Goal: Information Seeking & Learning: Find specific fact

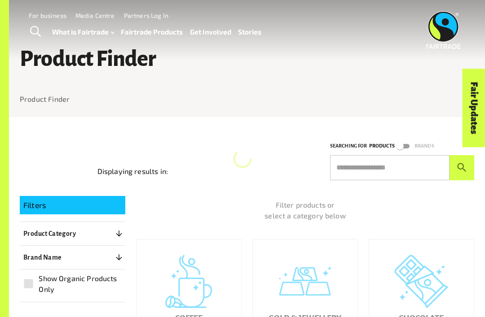
click at [400, 170] on input "text" at bounding box center [389, 167] width 119 height 25
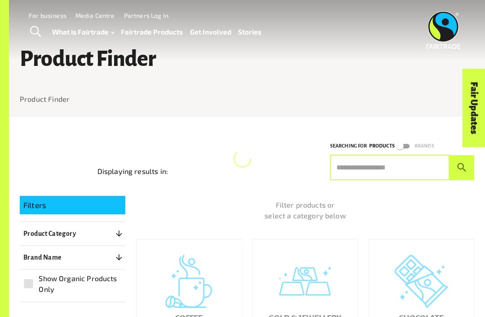
click at [399, 166] on input "text" at bounding box center [389, 167] width 119 height 25
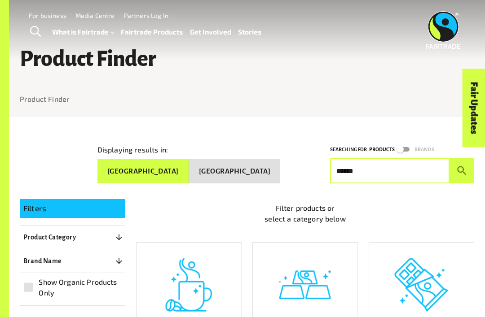
click at [461, 167] on button "submit" at bounding box center [461, 170] width 25 height 25
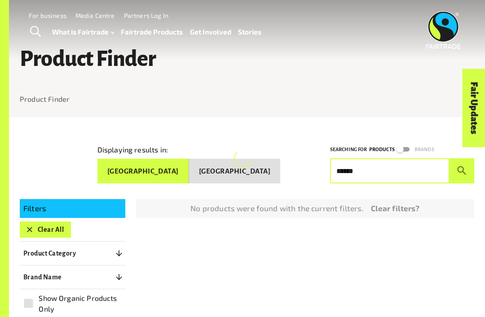
click at [461, 167] on button "submit" at bounding box center [461, 170] width 25 height 25
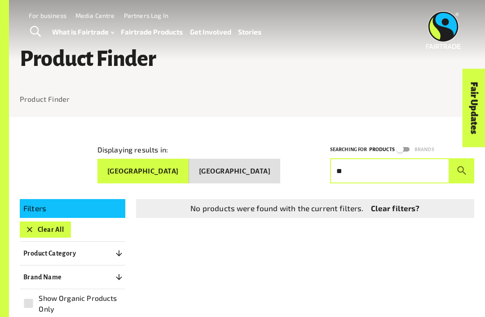
type input "*"
click at [461, 167] on button "submit" at bounding box center [461, 170] width 25 height 25
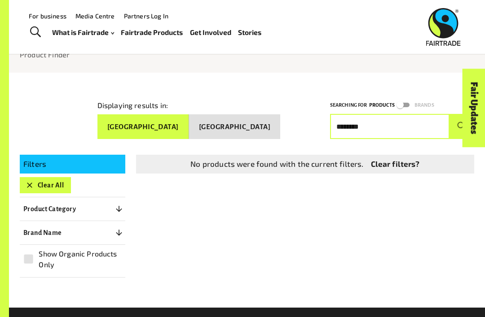
scroll to position [44, 0]
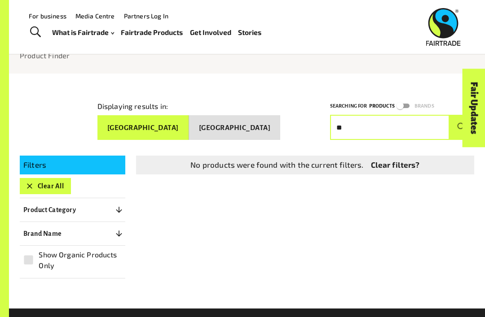
type input "*"
click at [37, 205] on p "Product Category" at bounding box center [49, 210] width 53 height 11
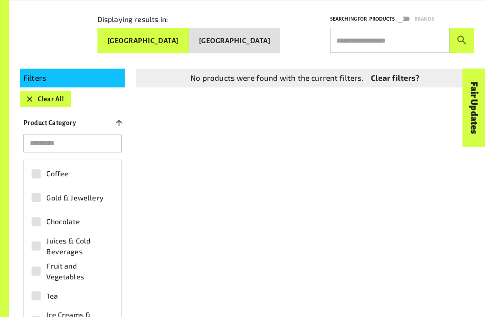
scroll to position [131, 0]
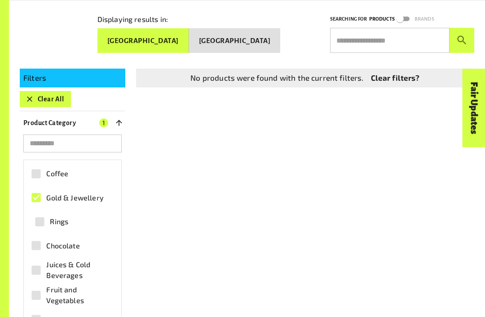
click at [387, 39] on input "text" at bounding box center [389, 40] width 119 height 25
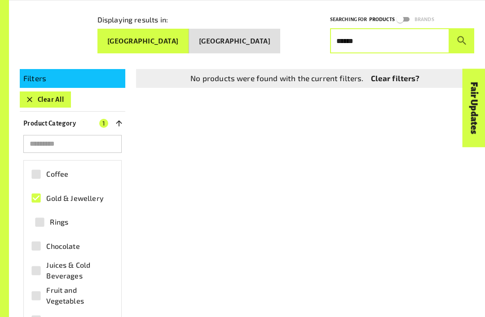
click at [461, 37] on button "submit" at bounding box center [461, 40] width 25 height 25
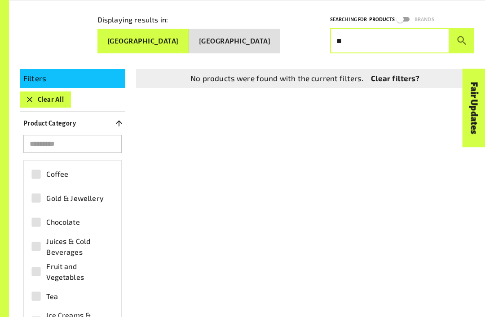
type input "*"
click at [461, 37] on button "submit" at bounding box center [461, 40] width 25 height 25
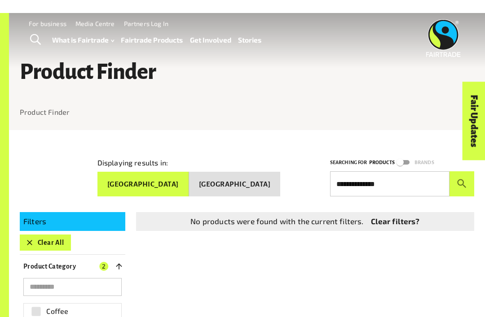
scroll to position [3, 0]
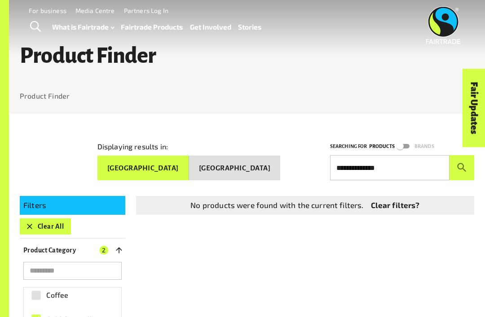
click at [404, 148] on div "Fair Updates" at bounding box center [423, 136] width 79 height 23
click at [406, 162] on input "**********" at bounding box center [389, 167] width 119 height 25
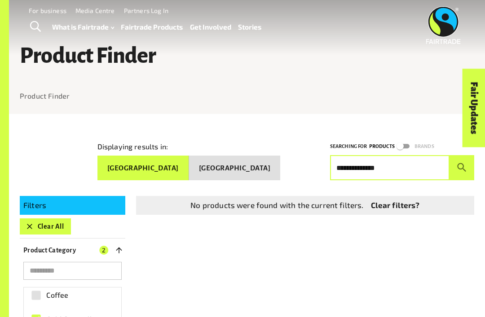
click at [392, 174] on input "**********" at bounding box center [389, 167] width 119 height 25
type input "*"
click at [461, 164] on button "submit" at bounding box center [461, 167] width 25 height 25
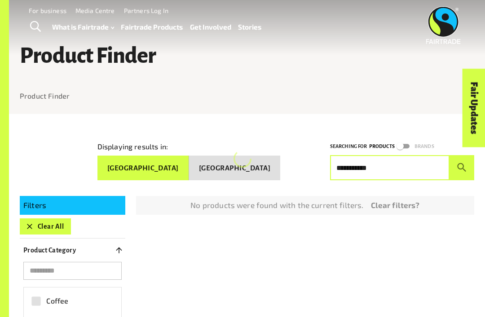
scroll to position [0, 0]
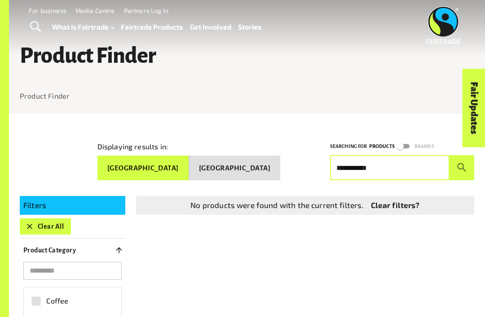
click at [461, 164] on button "submit" at bounding box center [461, 167] width 25 height 25
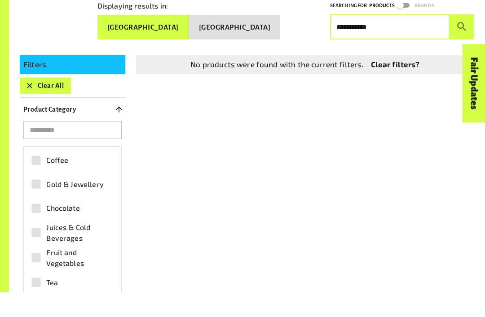
scroll to position [129, 0]
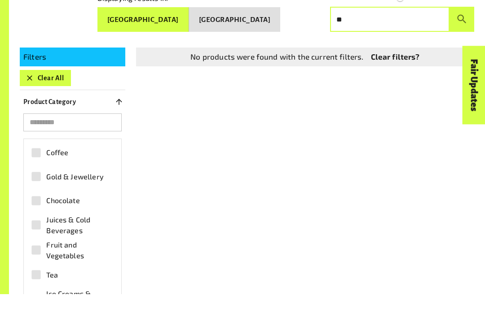
type input "*"
click at [461, 30] on button "submit" at bounding box center [461, 42] width 25 height 25
type input "*"
click at [432, 196] on div "Filters Clear All Product Category 0 ​ Coffee Gold & Jewellery Chocolate Juices…" at bounding box center [241, 270] width 465 height 421
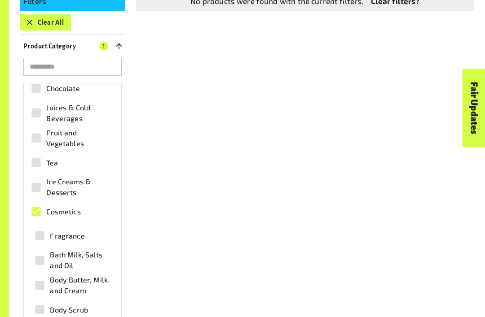
scroll to position [57, 0]
click at [88, 240] on label "Fragrance" at bounding box center [69, 235] width 79 height 20
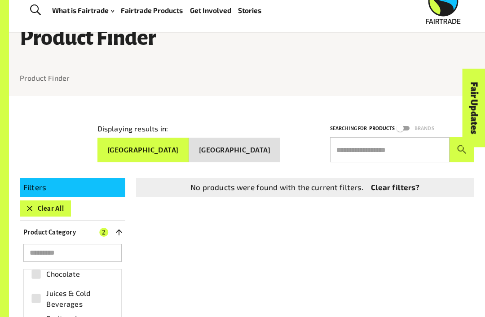
scroll to position [22, 0]
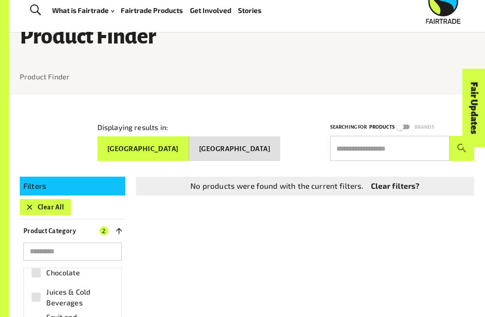
click at [384, 144] on input "text" at bounding box center [389, 148] width 119 height 25
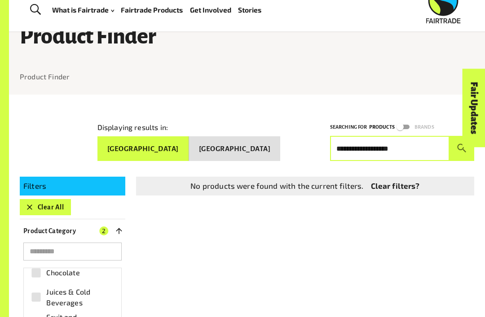
click at [461, 145] on button "submit" at bounding box center [461, 148] width 25 height 25
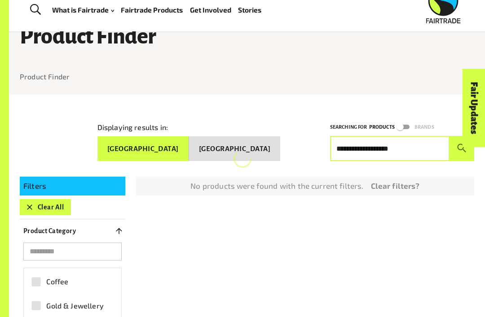
scroll to position [0, 0]
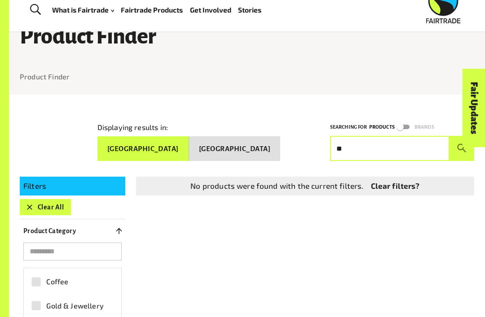
type input "*"
click at [461, 145] on button "submit" at bounding box center [461, 148] width 25 height 25
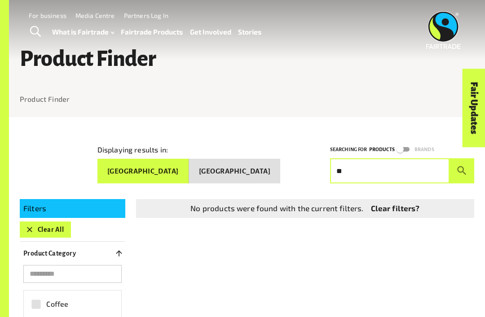
type input "*"
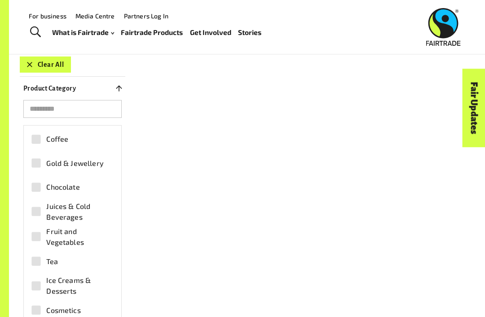
scroll to position [146, 0]
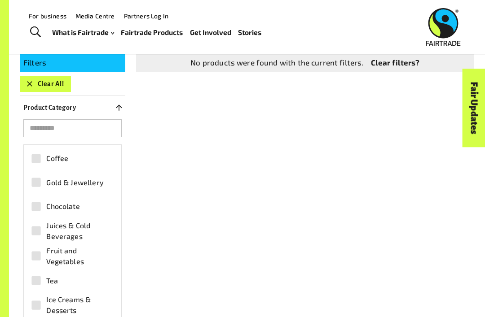
click at [122, 110] on button "Product Category 0" at bounding box center [72, 108] width 105 height 16
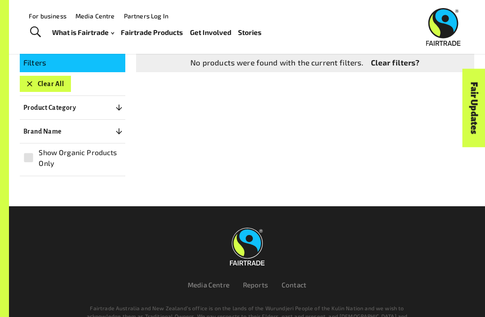
click at [125, 113] on div "Product Category 0 ​ Coffee Gold & Jewellery Chocolate Juices & Cold Beverages …" at bounding box center [72, 108] width 105 height 16
click at [154, 125] on div "Filters Clear All Product Category 0 ​ Coffee Gold & Jewellery Chocolate Juices…" at bounding box center [241, 110] width 465 height 134
click at [130, 176] on div at bounding box center [247, 191] width 454 height 30
click at [103, 180] on div at bounding box center [247, 191] width 454 height 30
click at [94, 161] on span "Show Organic Products Only" at bounding box center [80, 158] width 82 height 22
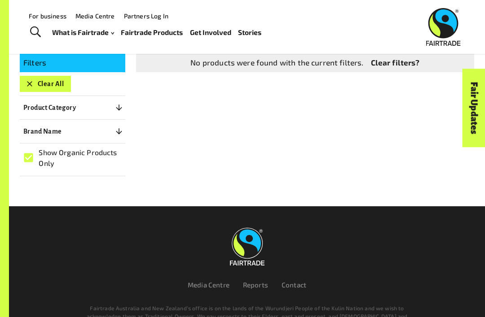
click at [444, 165] on div "Filters Clear All Product Category 0 ​ Coffee Gold & Jewellery Chocolate Juices…" at bounding box center [241, 110] width 465 height 134
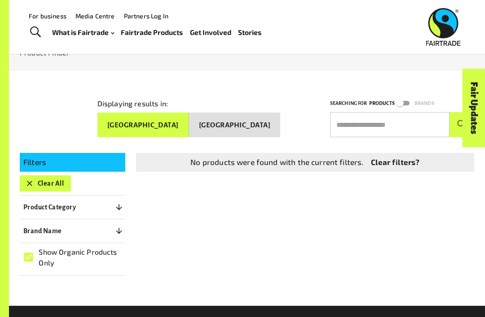
scroll to position [47, 0]
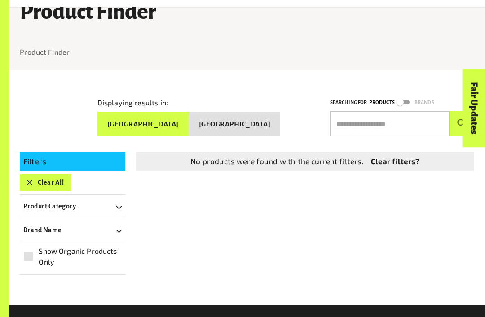
click at [340, 112] on input "text" at bounding box center [389, 123] width 119 height 25
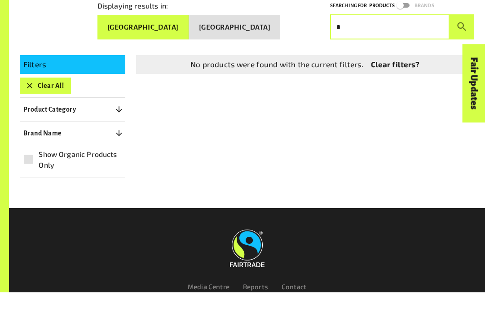
scroll to position [120, 0]
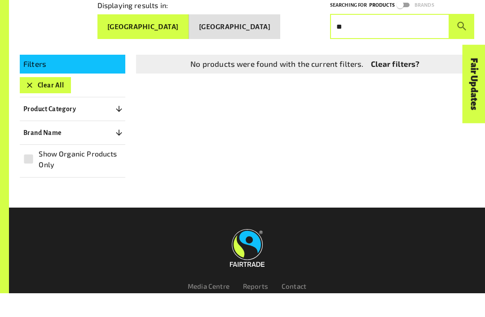
type input "*"
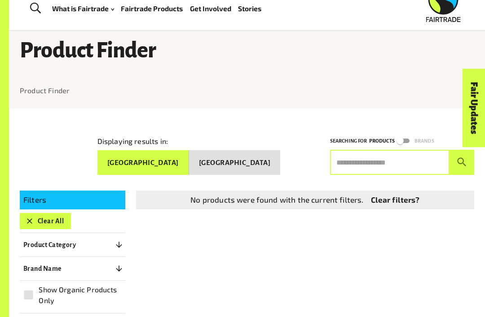
scroll to position [0, 0]
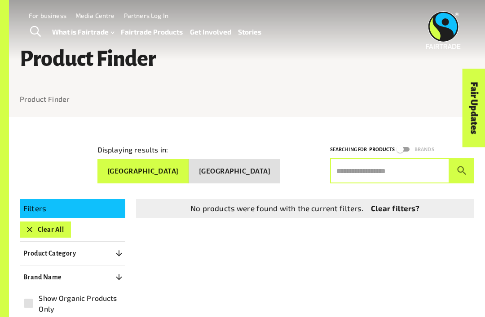
click at [309, 263] on div "Filters Clear All Product Category 0 ​ Coffee Gold & Jewellery Chocolate Juices…" at bounding box center [241, 256] width 465 height 134
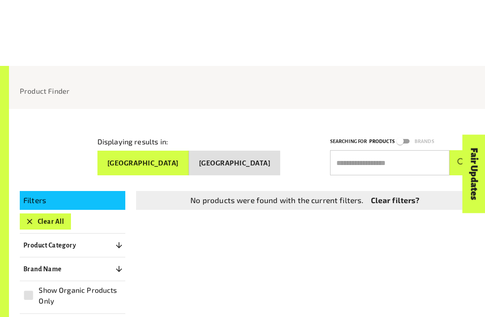
scroll to position [79, 0]
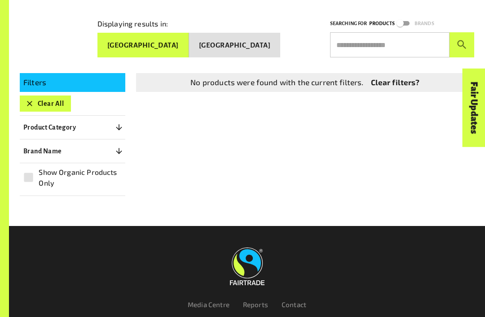
click at [437, 38] on input "text" at bounding box center [389, 45] width 119 height 25
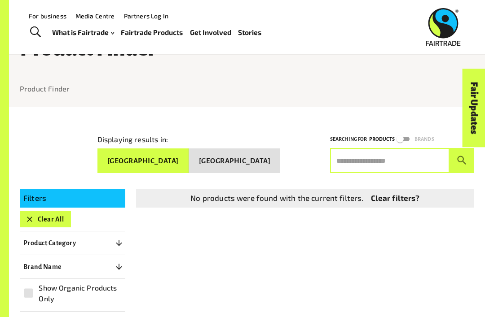
scroll to position [0, 0]
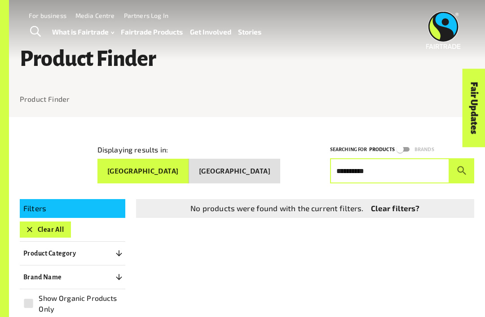
click at [461, 167] on button "submit" at bounding box center [461, 170] width 25 height 25
type input "*"
click at [461, 167] on button "submit" at bounding box center [461, 170] width 25 height 25
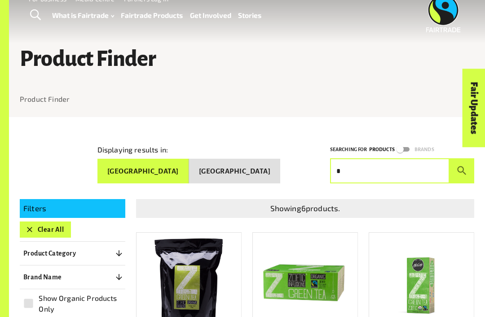
scroll to position [22, 0]
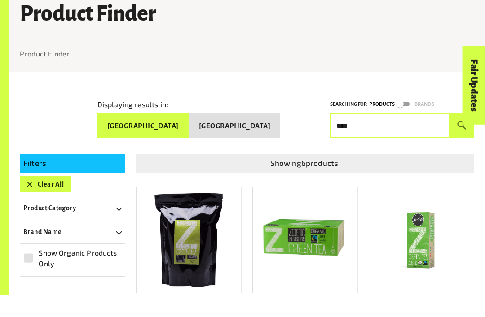
click at [461, 136] on button "submit" at bounding box center [461, 148] width 25 height 25
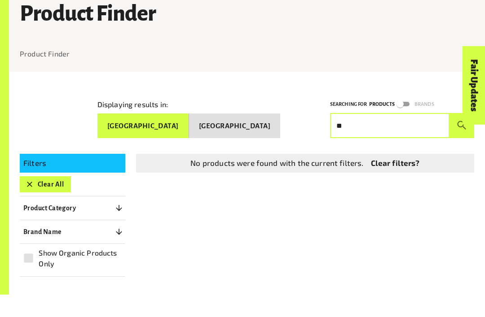
type input "*"
click at [461, 136] on button "submit" at bounding box center [461, 148] width 25 height 25
type input "*"
click at [461, 136] on button "submit" at bounding box center [461, 148] width 25 height 25
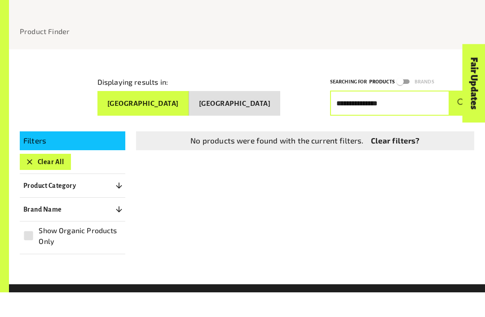
scroll to position [44, 0]
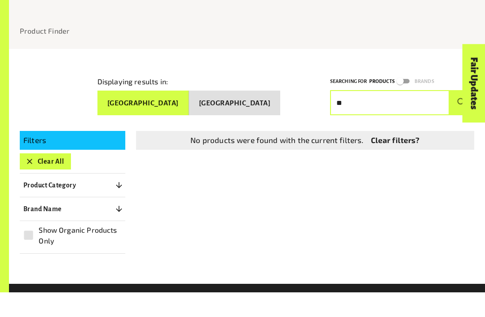
type input "*"
